Goal: Transaction & Acquisition: Purchase product/service

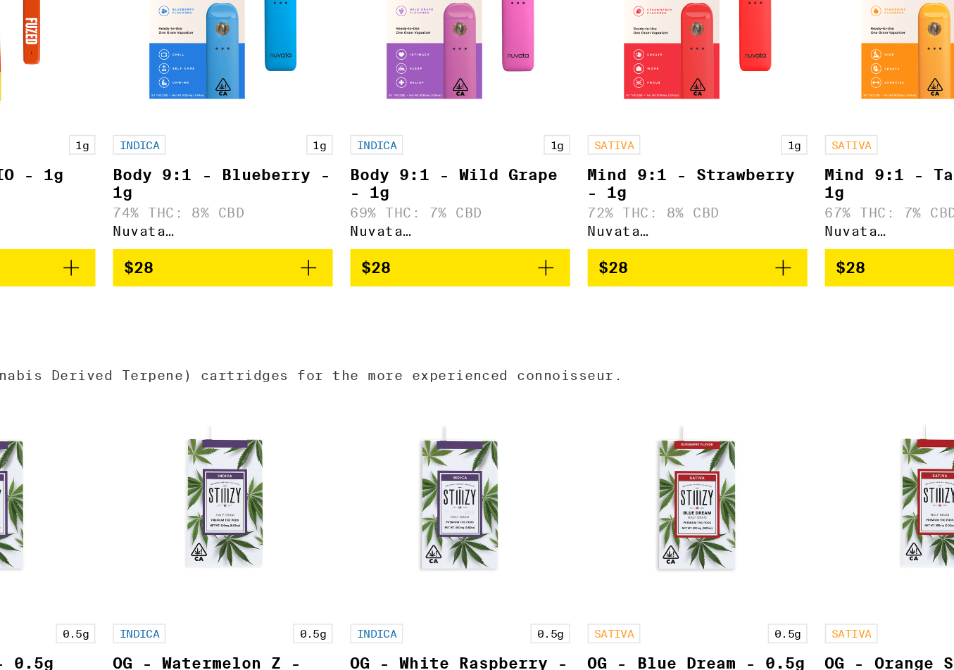
scroll to position [2594, 0]
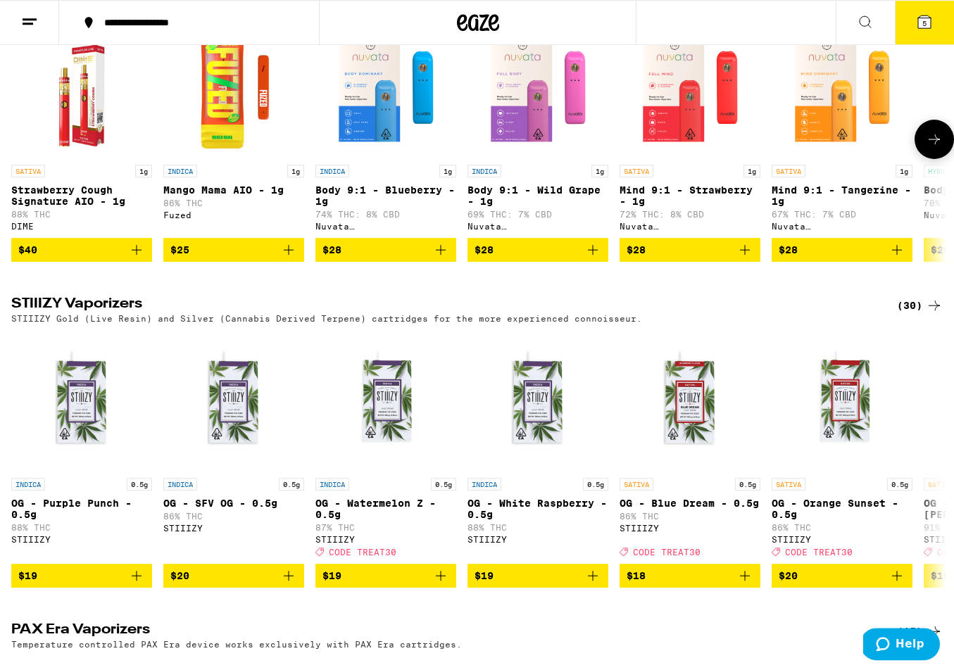
click at [942, 159] on button at bounding box center [934, 139] width 39 height 39
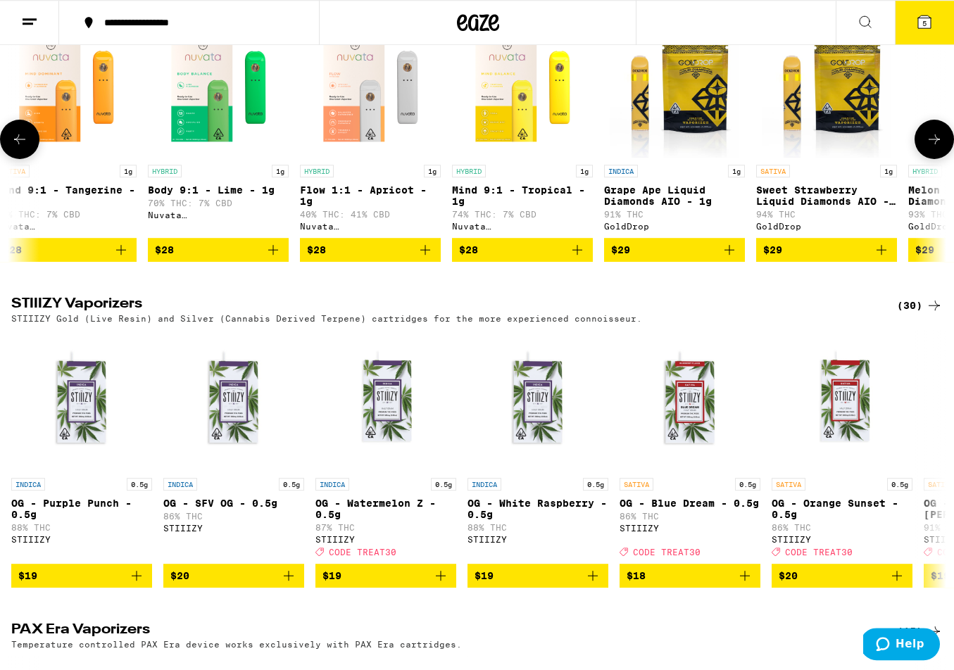
scroll to position [0, 778]
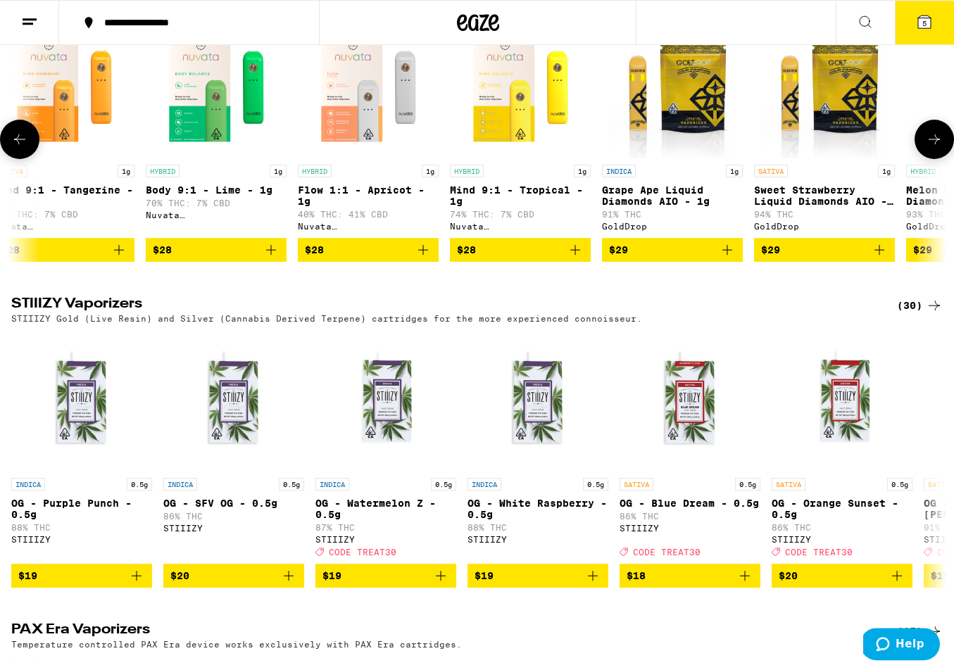
click at [942, 148] on icon at bounding box center [934, 139] width 17 height 17
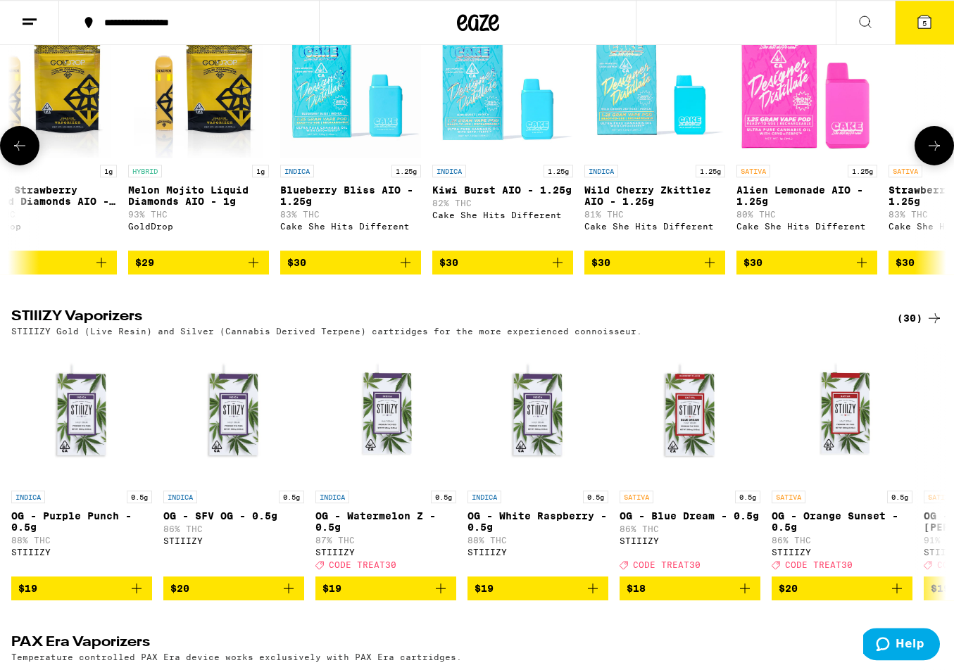
scroll to position [0, 1556]
click at [939, 165] on button at bounding box center [934, 145] width 39 height 39
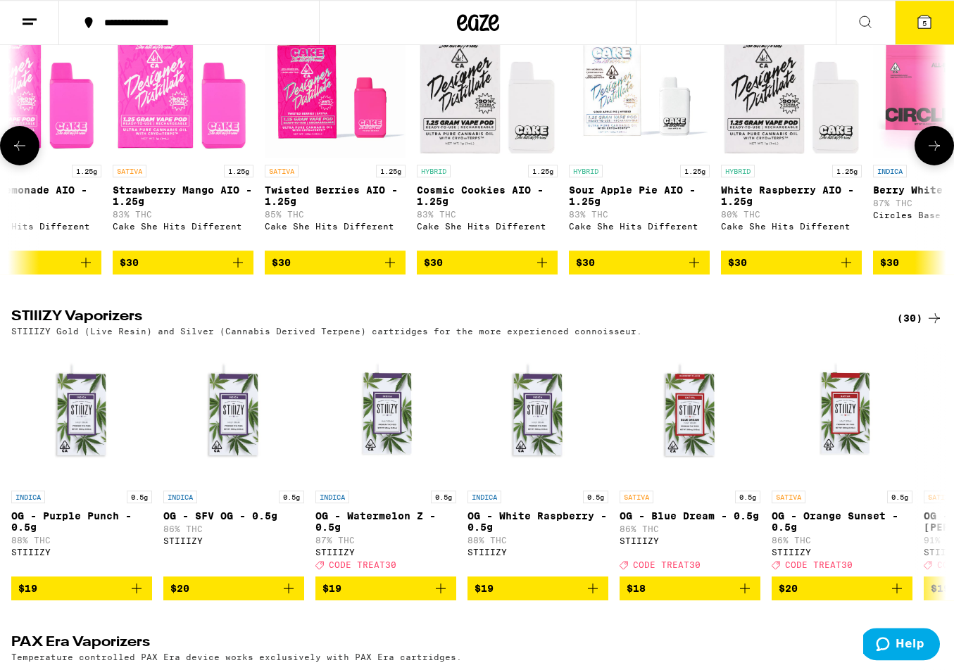
scroll to position [0, 2334]
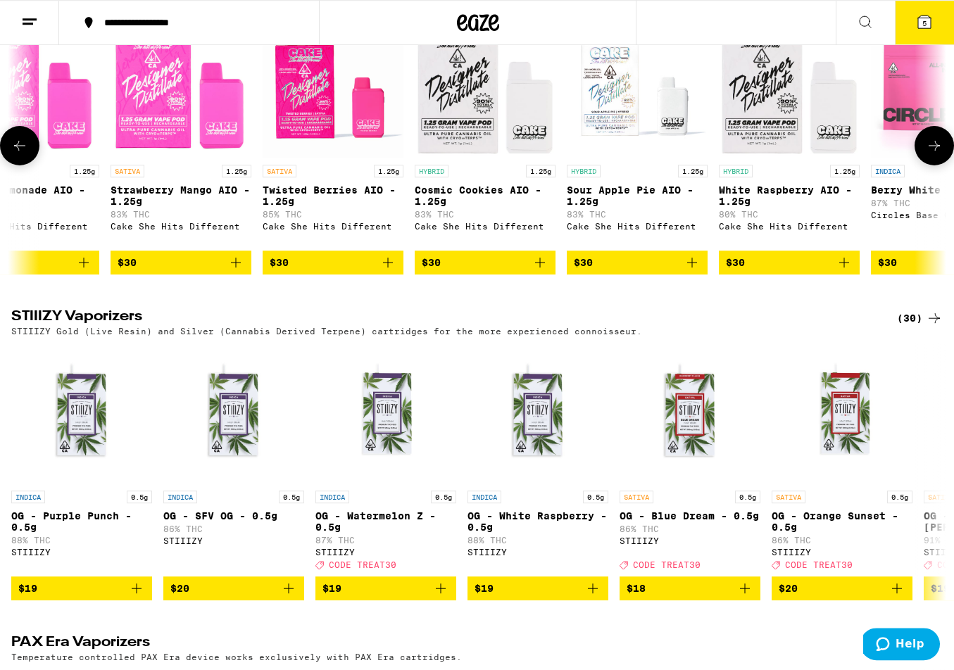
click at [939, 165] on button at bounding box center [934, 145] width 39 height 39
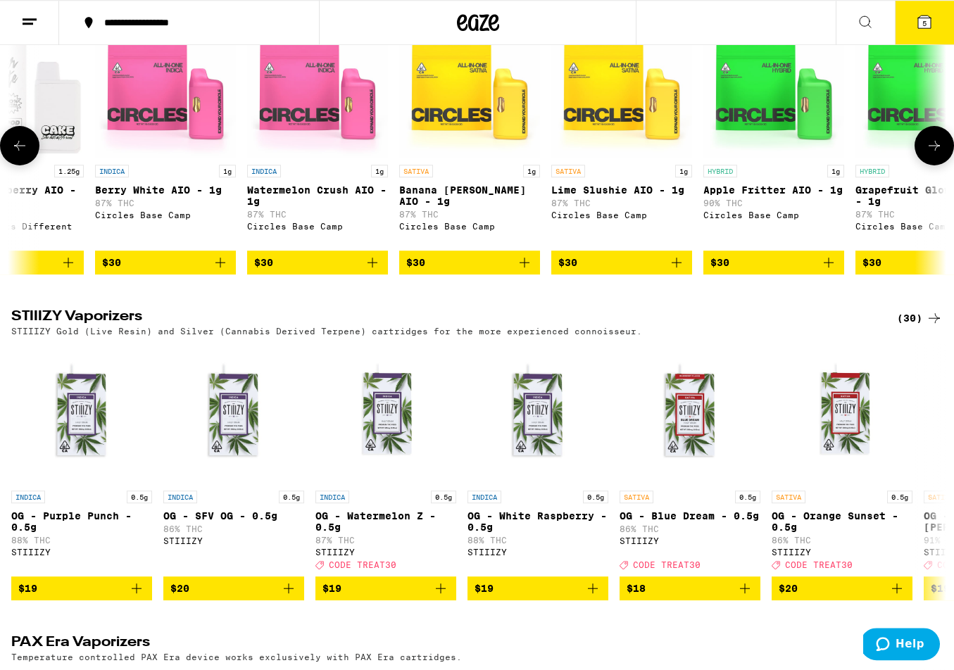
scroll to position [0, 3113]
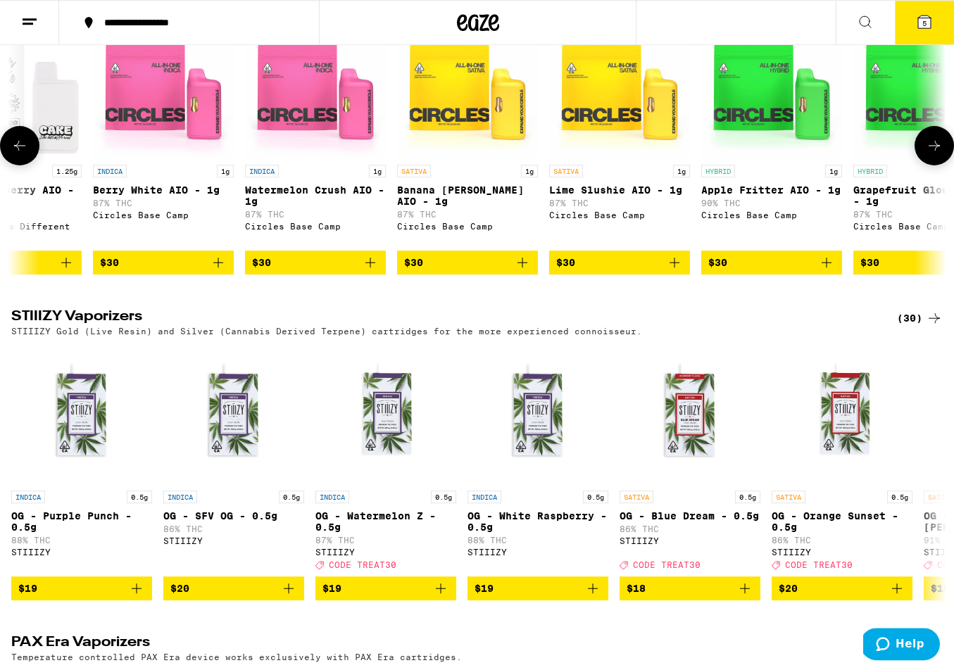
click at [921, 165] on button at bounding box center [934, 145] width 39 height 39
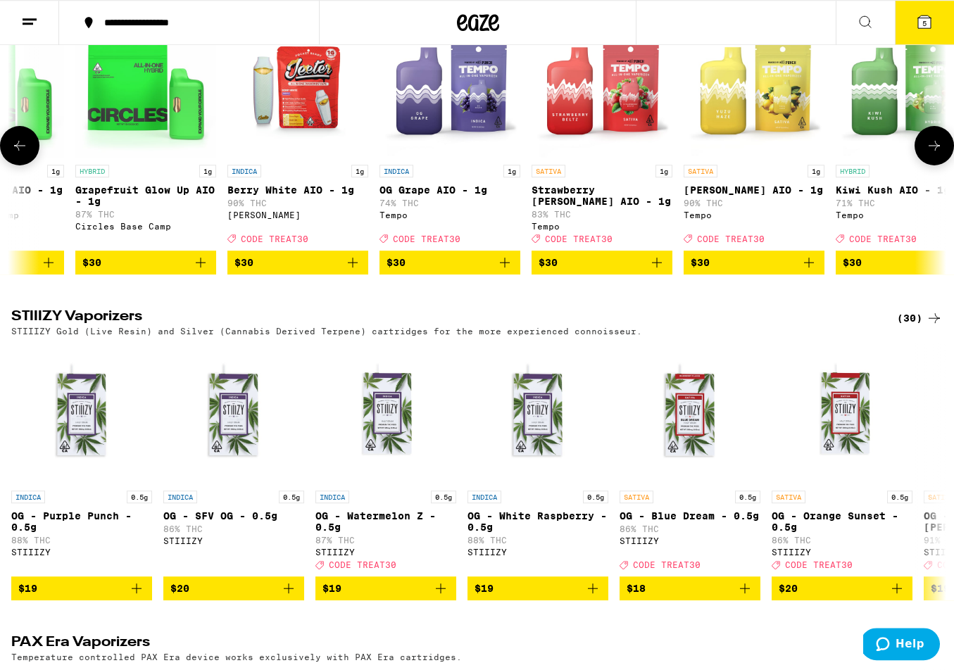
click at [921, 165] on button at bounding box center [934, 145] width 39 height 39
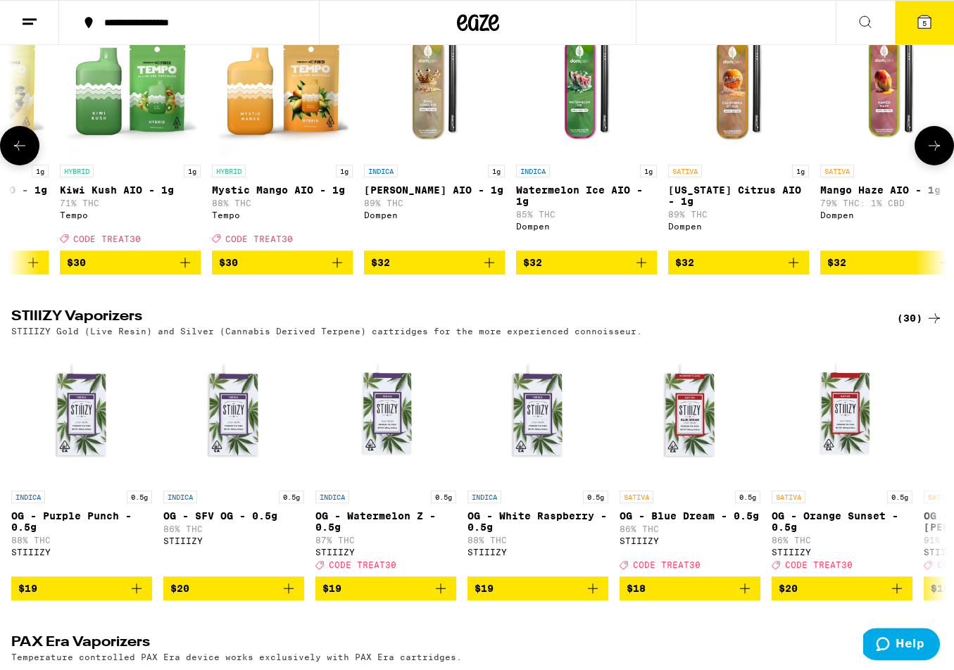
scroll to position [0, 4669]
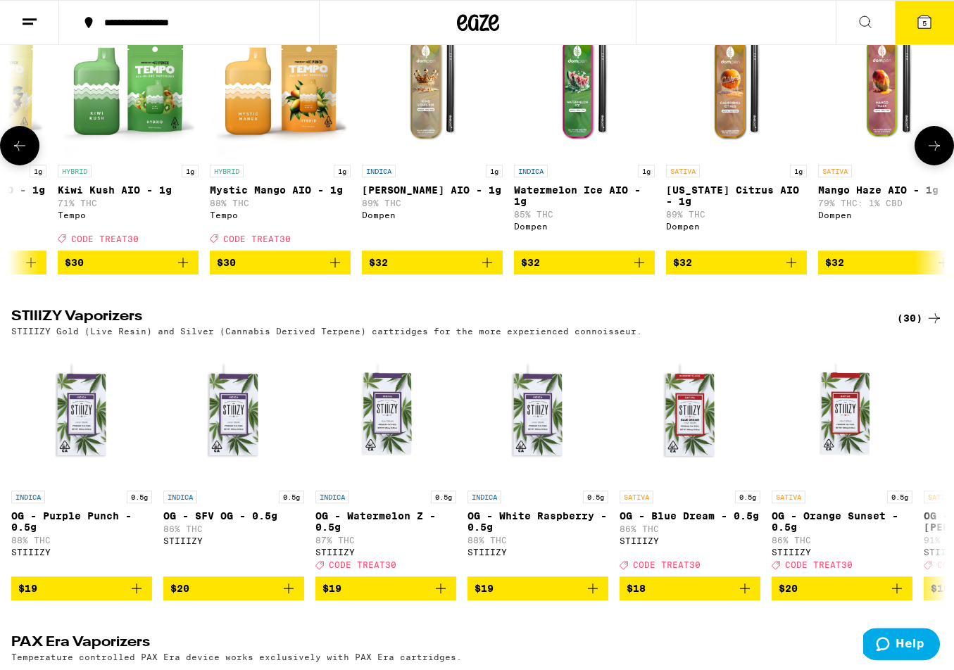
click at [921, 165] on button at bounding box center [934, 145] width 39 height 39
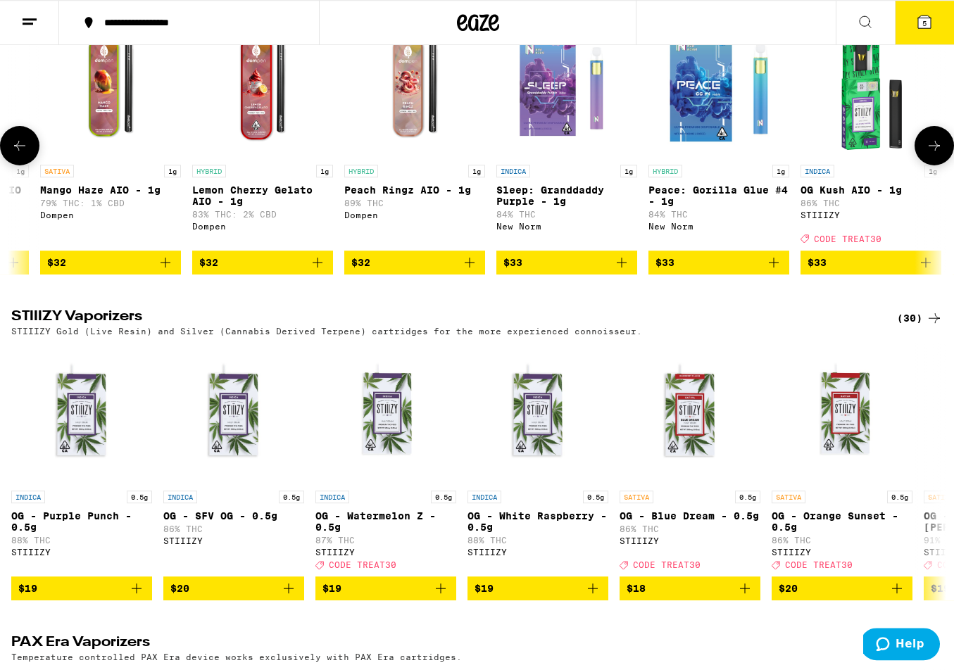
click at [921, 165] on button at bounding box center [934, 145] width 39 height 39
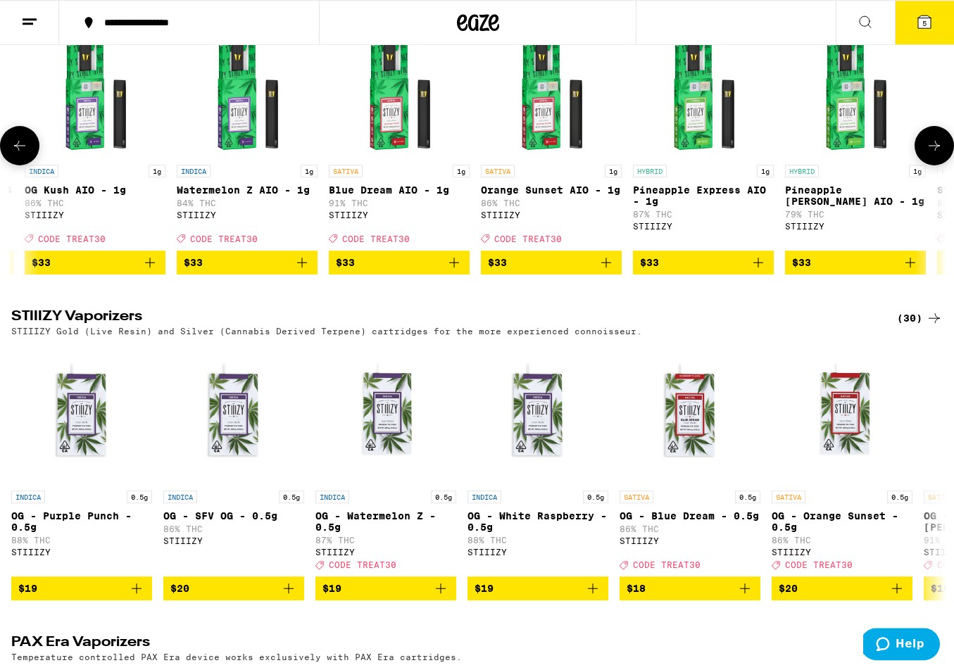
scroll to position [0, 6225]
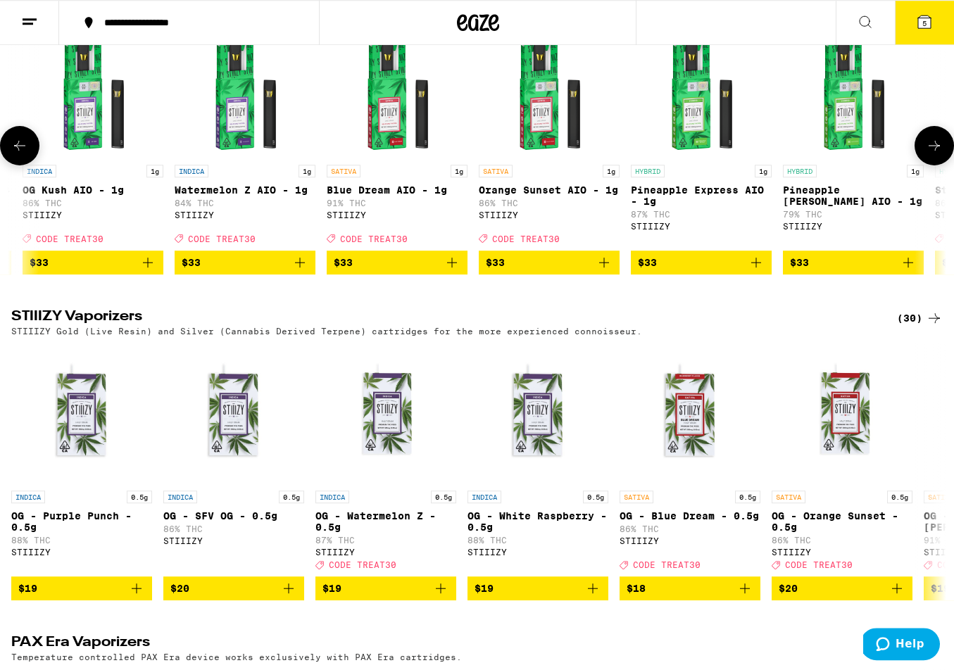
click at [921, 165] on button at bounding box center [934, 145] width 39 height 39
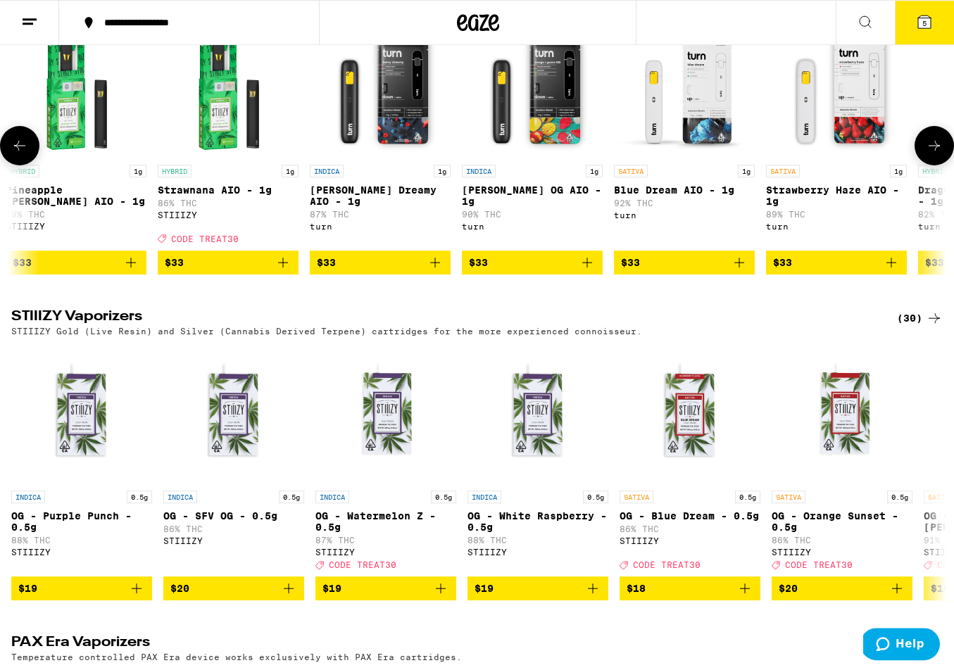
scroll to position [0, 7003]
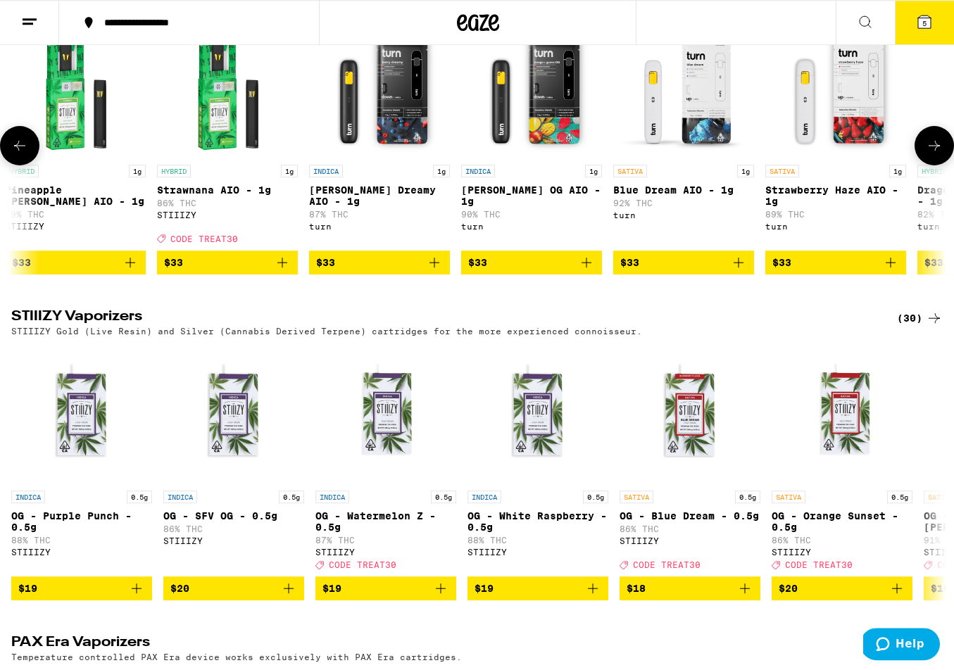
click at [872, 158] on img "Open page for Strawberry Haze AIO - 1g from turn" at bounding box center [835, 87] width 141 height 141
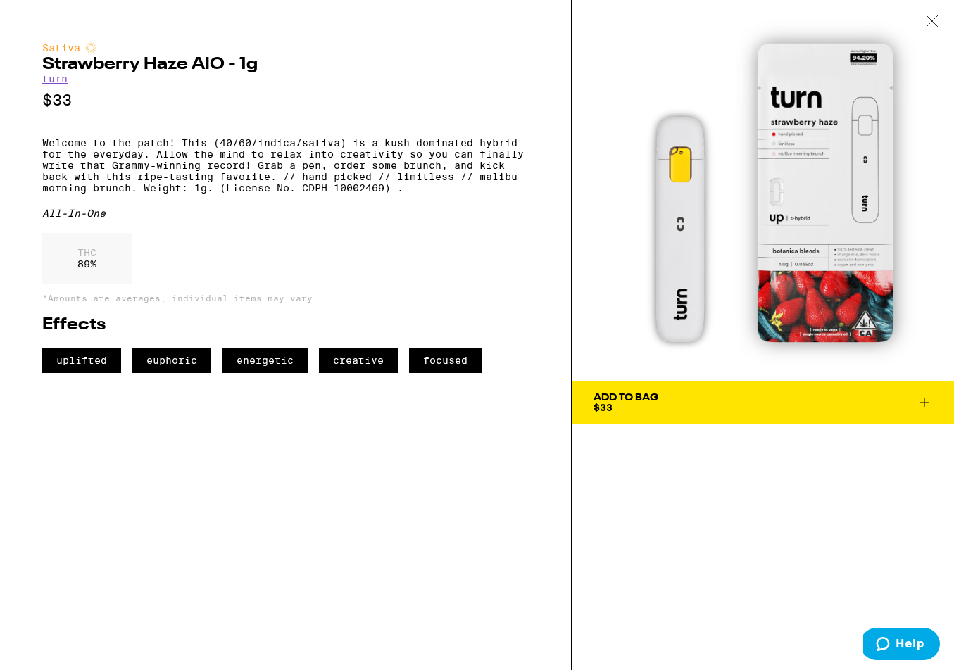
click at [929, 23] on icon at bounding box center [932, 21] width 14 height 13
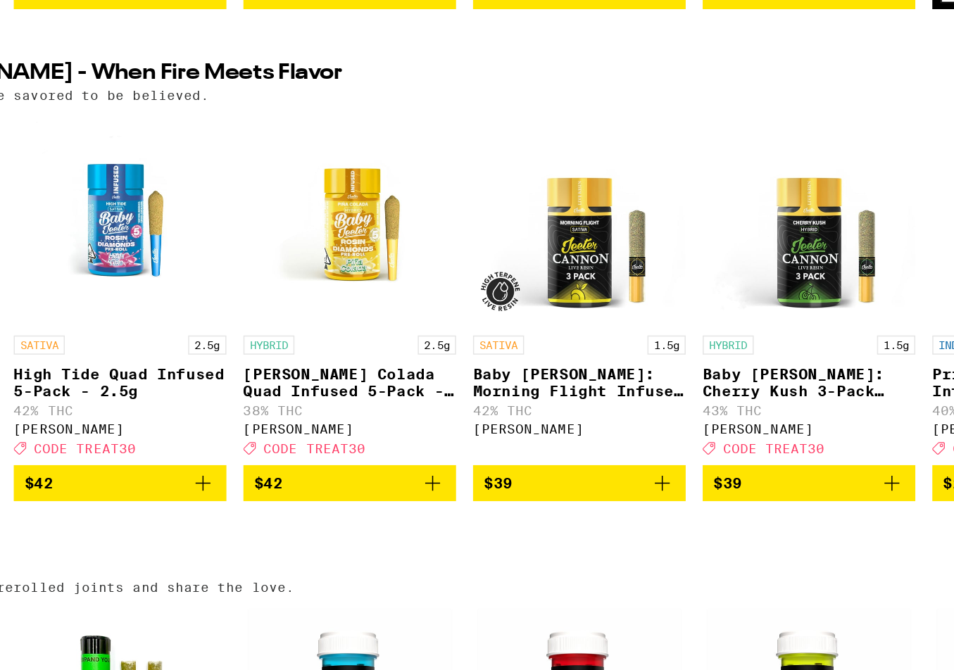
scroll to position [3399, 0]
